Goal: Task Accomplishment & Management: Manage account settings

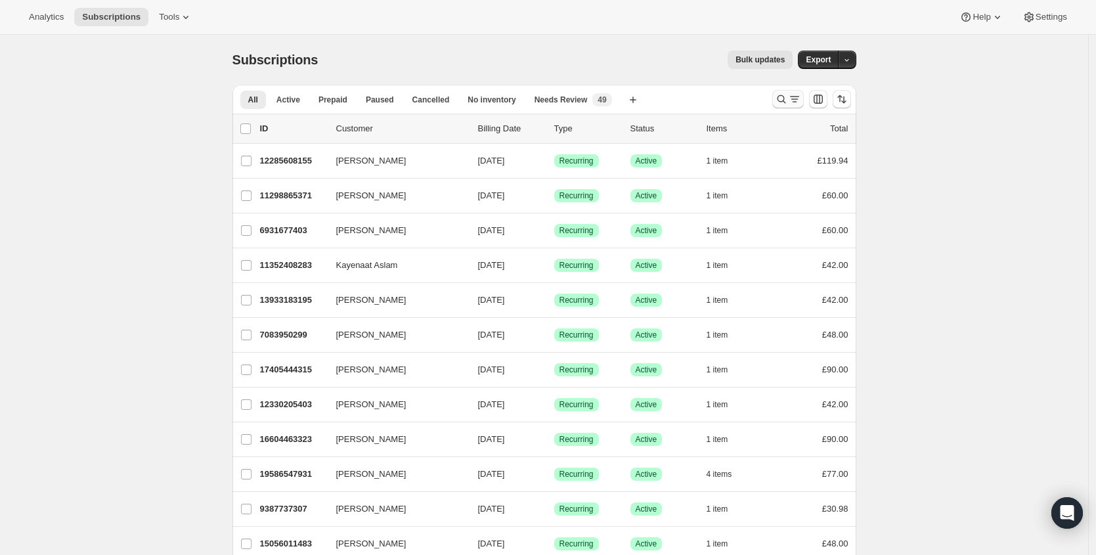
click at [779, 98] on icon "Search and filter results" at bounding box center [781, 99] width 13 height 13
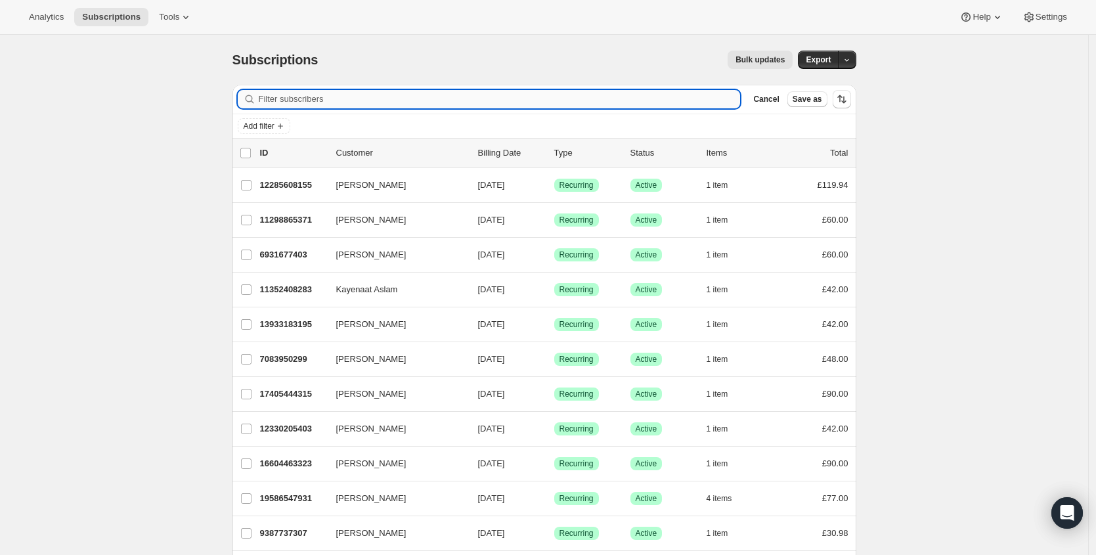
paste input "[EMAIL_ADDRESS][DOMAIN_NAME]"
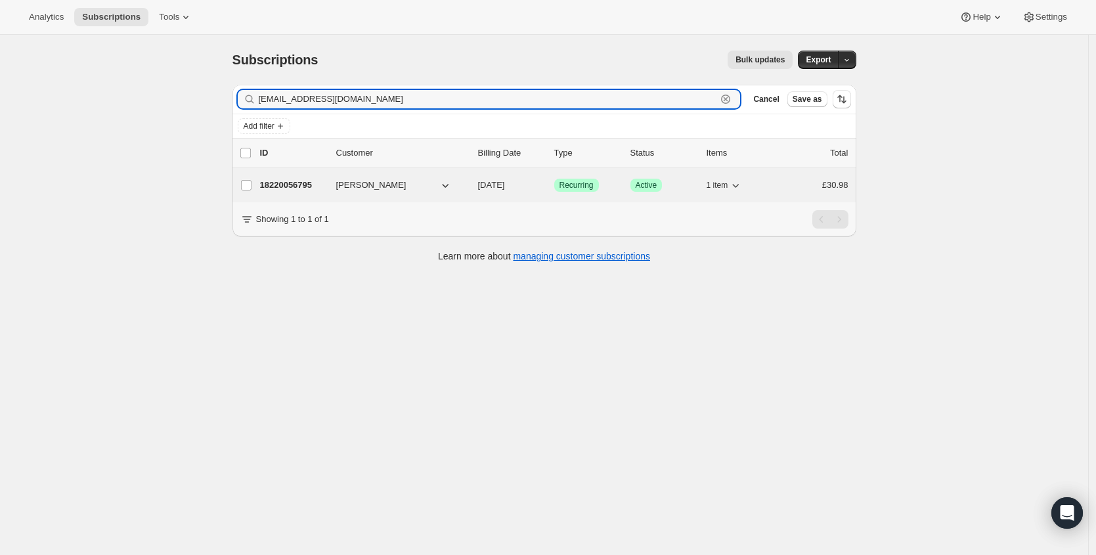
type input "[EMAIL_ADDRESS][DOMAIN_NAME]"
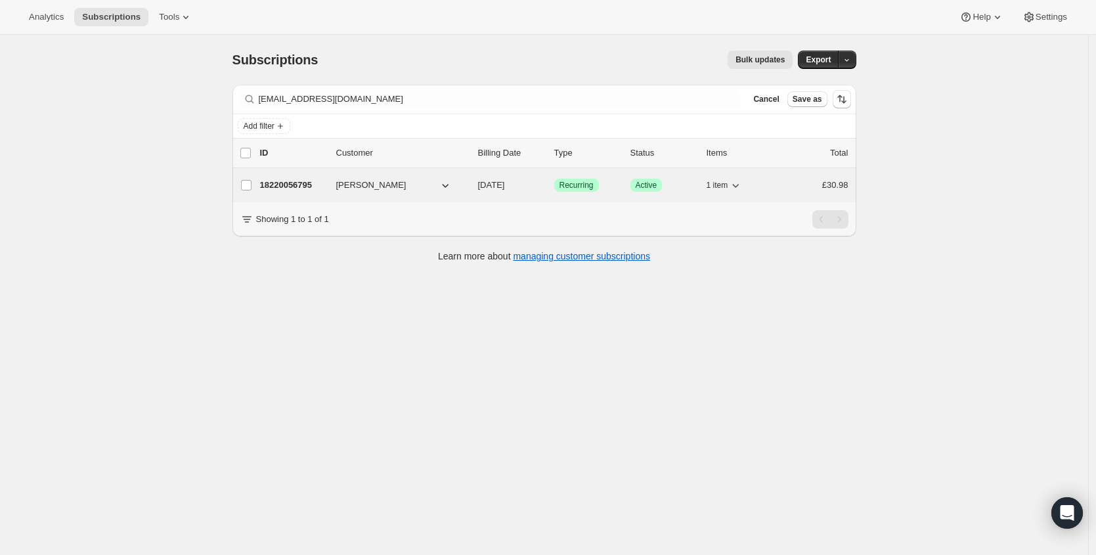
click at [297, 183] on p "18220056795" at bounding box center [293, 185] width 66 height 13
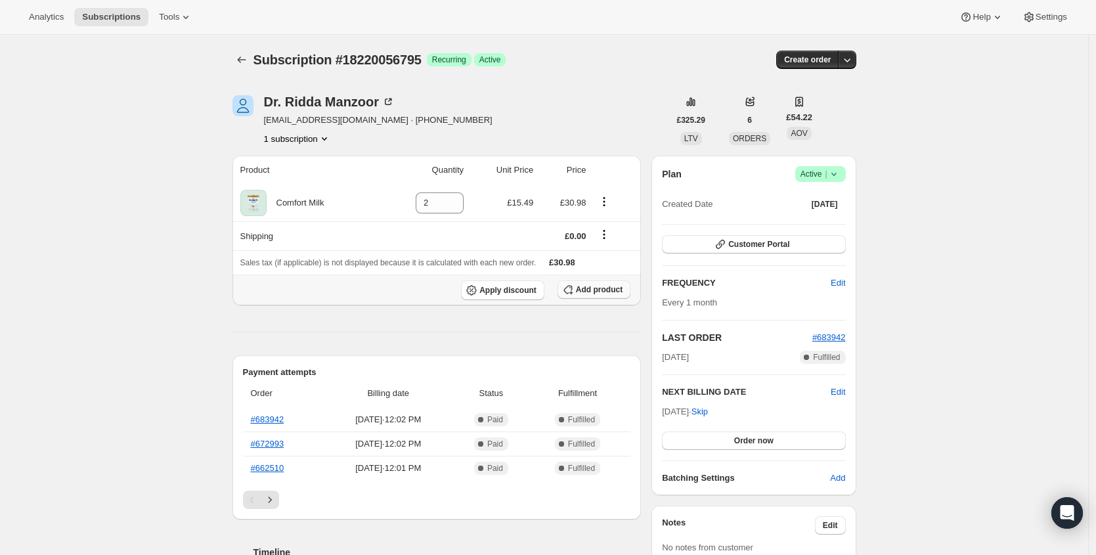
click at [600, 295] on button "Add product" at bounding box center [593, 289] width 73 height 18
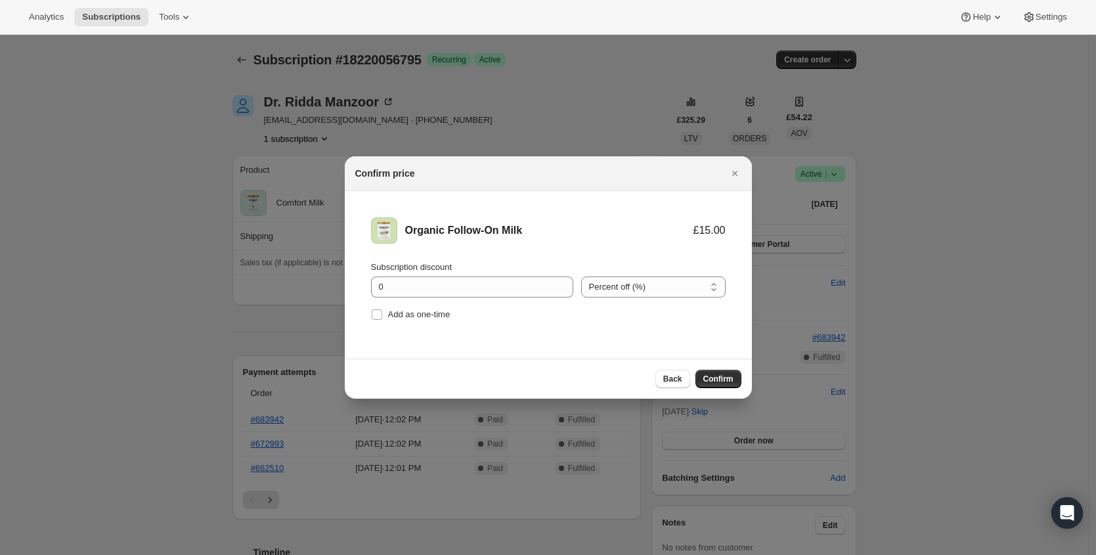
click at [717, 378] on span "Confirm" at bounding box center [718, 379] width 30 height 11
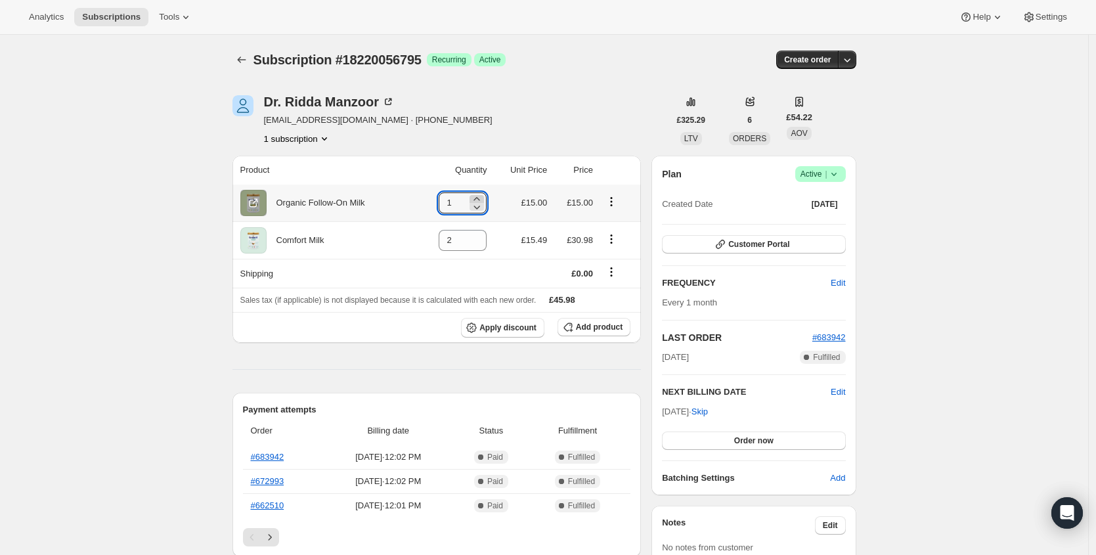
click at [479, 197] on icon at bounding box center [476, 198] width 13 height 13
type input "3"
click at [328, 204] on div "Organic Follow-On Milk" at bounding box center [316, 202] width 98 height 13
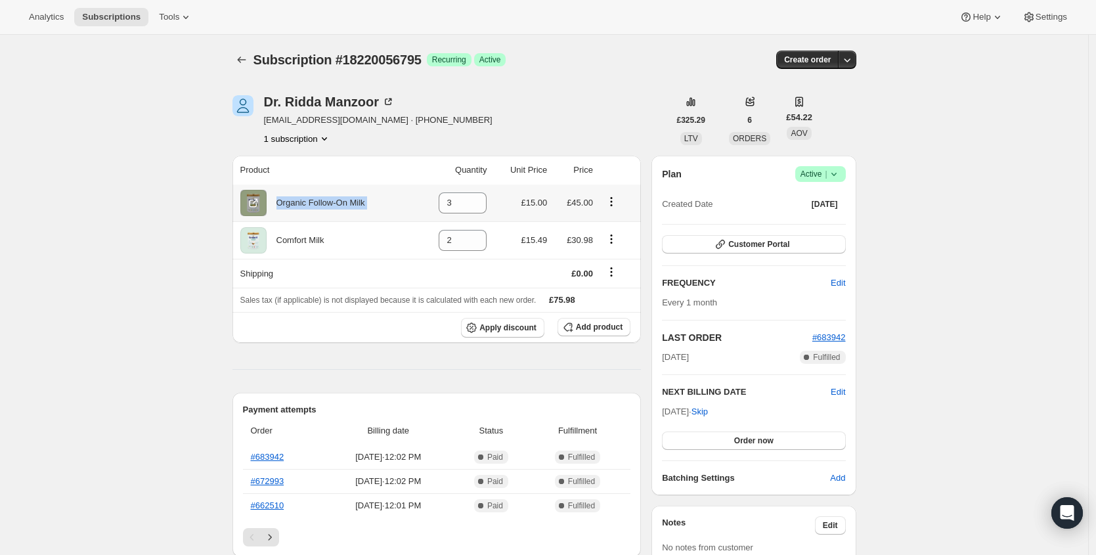
click at [328, 204] on div "Organic Follow-On Milk" at bounding box center [316, 202] width 98 height 13
copy div "Organic Follow-On Milk"
click at [334, 240] on div "Comfort Milk" at bounding box center [326, 240] width 172 height 26
click at [332, 240] on div "Comfort Milk" at bounding box center [326, 240] width 172 height 26
click at [324, 240] on div "Comfort Milk" at bounding box center [296, 240] width 58 height 13
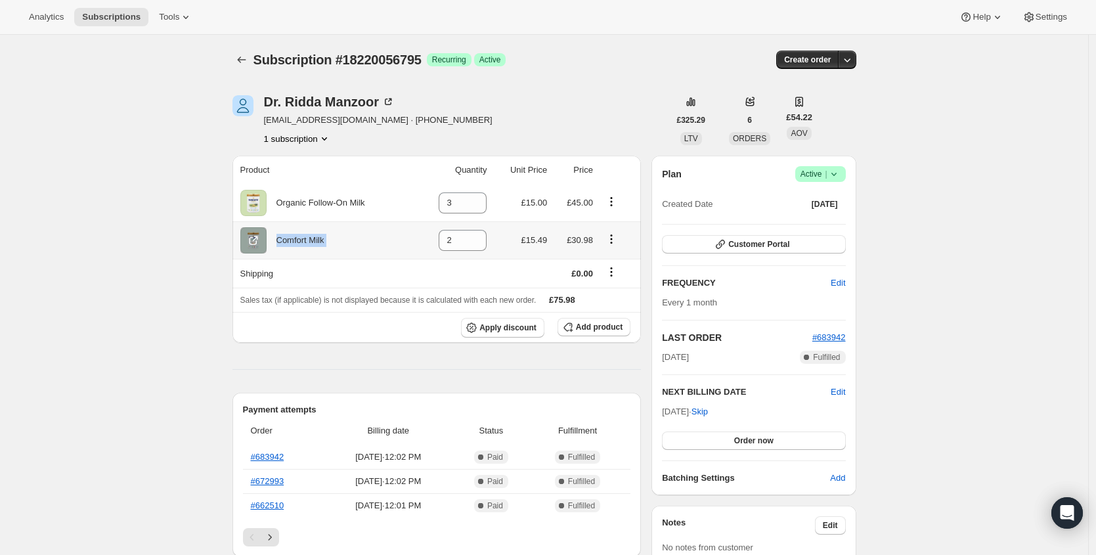
click at [324, 240] on div "Comfort Milk" at bounding box center [296, 240] width 58 height 13
copy div "Comfort Milk"
